Goal: Information Seeking & Learning: Learn about a topic

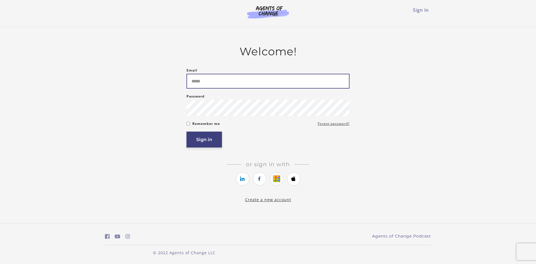
type input "**********"
click at [202, 144] on button "Sign in" at bounding box center [204, 140] width 35 height 16
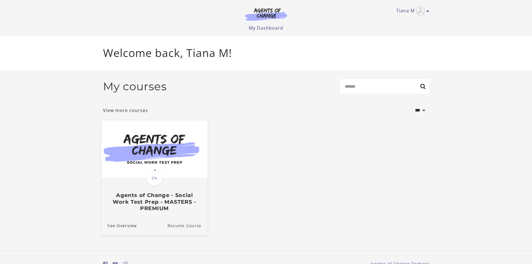
click at [185, 226] on link "Resume Course" at bounding box center [187, 225] width 40 height 19
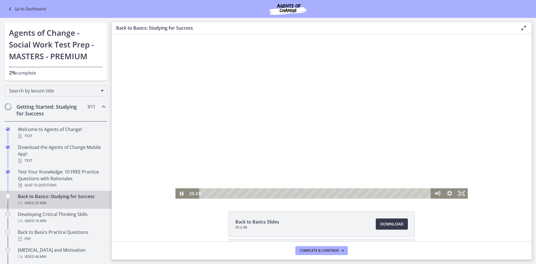
click at [247, 178] on div at bounding box center [321, 116] width 293 height 165
click at [178, 193] on icon "Play Video" at bounding box center [182, 193] width 15 height 12
click at [354, 193] on div "23:54" at bounding box center [316, 193] width 225 height 10
click at [358, 193] on div "24:37" at bounding box center [316, 193] width 225 height 10
click at [362, 193] on div "25:11" at bounding box center [316, 193] width 225 height 10
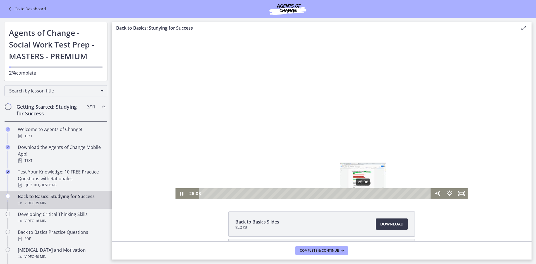
click at [362, 192] on div "25:08" at bounding box center [316, 193] width 225 height 10
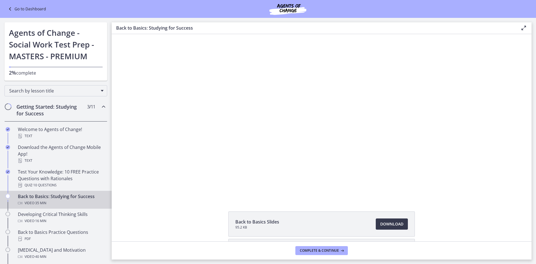
click at [522, 28] on icon at bounding box center [524, 28] width 7 height 7
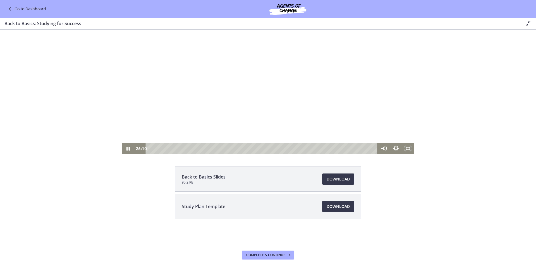
scroll to position [13, 0]
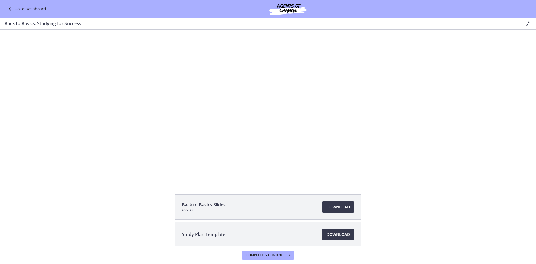
click at [339, 127] on div at bounding box center [268, 99] width 293 height 165
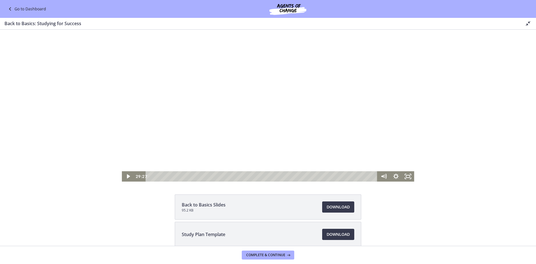
click at [257, 125] on div at bounding box center [268, 99] width 293 height 165
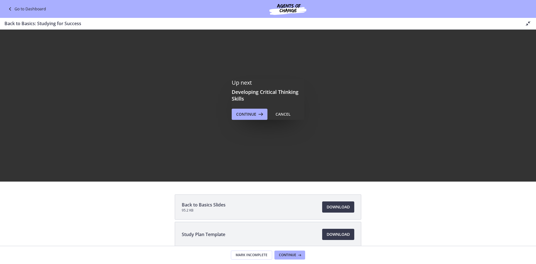
scroll to position [0, 0]
click at [248, 114] on span "Continue" at bounding box center [246, 114] width 20 height 7
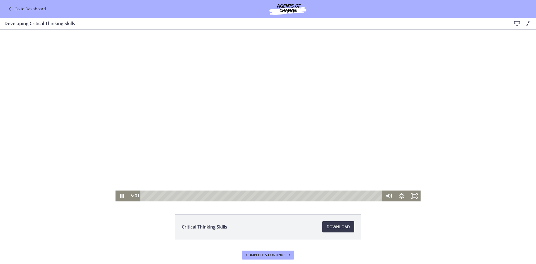
click at [369, 117] on div at bounding box center [267, 116] width 305 height 172
